Goal: Task Accomplishment & Management: Complete application form

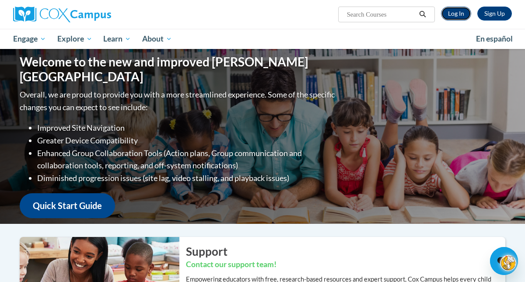
click at [454, 13] on link "Log In" at bounding box center [456, 14] width 30 height 14
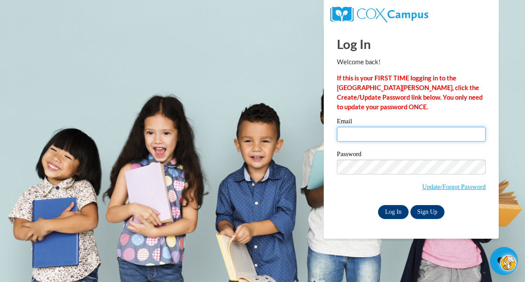
type input "[EMAIL_ADDRESS][DOMAIN_NAME]"
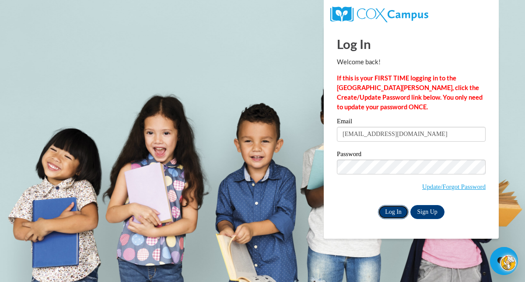
click at [393, 212] on input "Log In" at bounding box center [393, 212] width 31 height 14
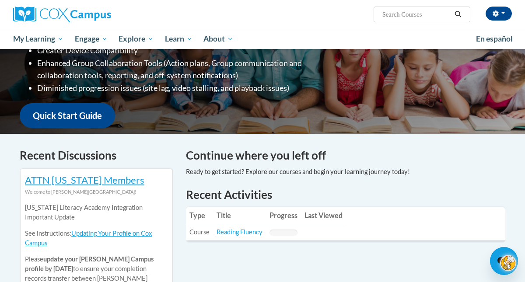
scroll to position [172, 0]
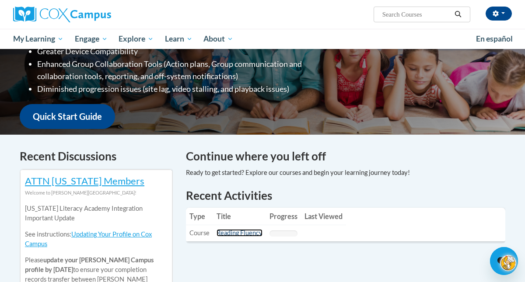
click at [237, 235] on link "Reading Fluency" at bounding box center [239, 232] width 46 height 7
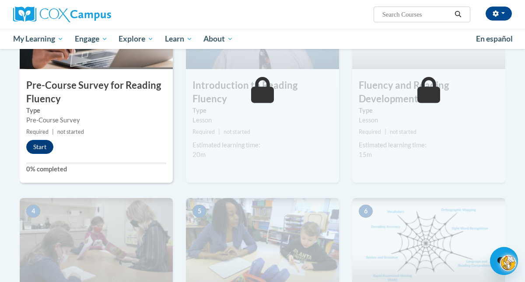
scroll to position [276, 0]
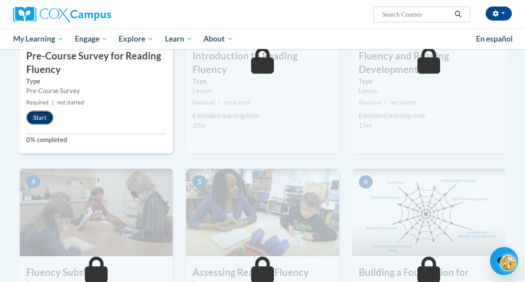
click at [43, 120] on button "Start" at bounding box center [39, 118] width 27 height 14
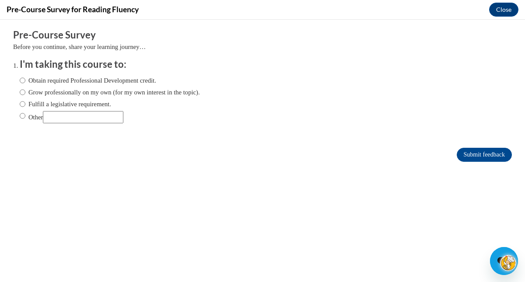
scroll to position [0, 0]
click at [24, 82] on input "Obtain required Professional Development credit." at bounding box center [23, 81] width 6 height 10
radio input "true"
click at [467, 155] on input "Submit feedback" at bounding box center [483, 155] width 55 height 14
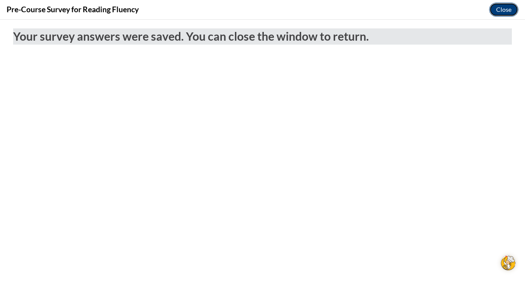
click at [508, 13] on button "Close" at bounding box center [503, 10] width 29 height 14
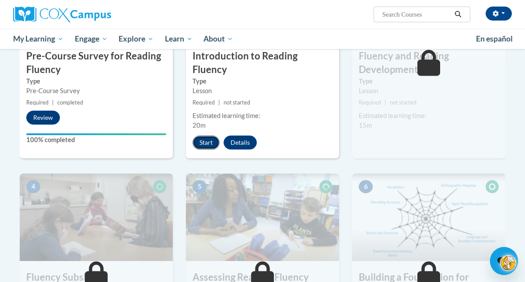
click at [206, 136] on button "Start" at bounding box center [205, 143] width 27 height 14
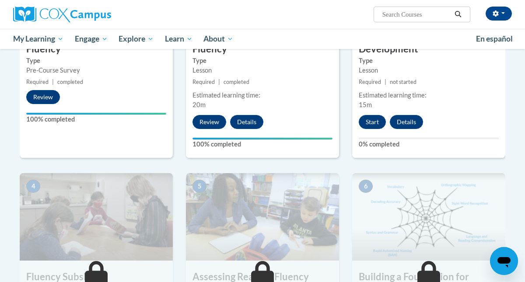
scroll to position [265, 0]
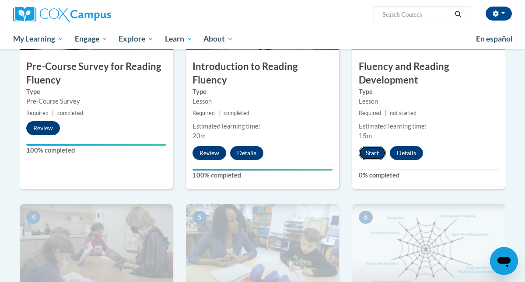
click at [373, 153] on button "Start" at bounding box center [371, 153] width 27 height 14
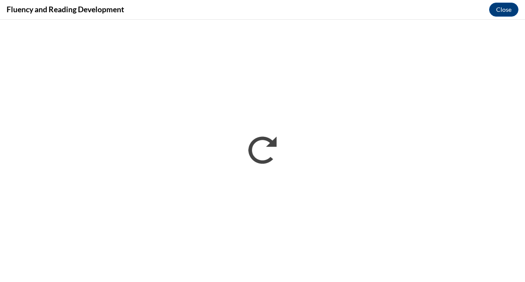
scroll to position [0, 0]
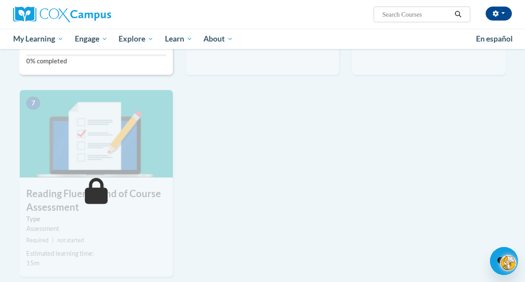
scroll to position [664, 0]
